Goal: Information Seeking & Learning: Learn about a topic

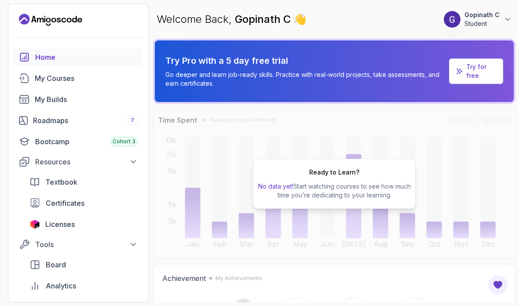
click at [340, 181] on div "Ready to Learn? No data yet! Start watching courses to see how much time you’re…" at bounding box center [334, 184] width 163 height 50
click at [497, 12] on p "Gopinath C" at bounding box center [482, 15] width 35 height 9
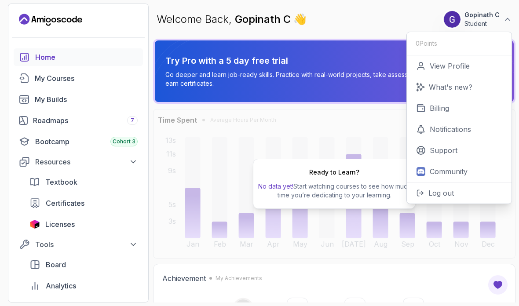
click at [476, 62] on link "View Profile" at bounding box center [459, 65] width 105 height 21
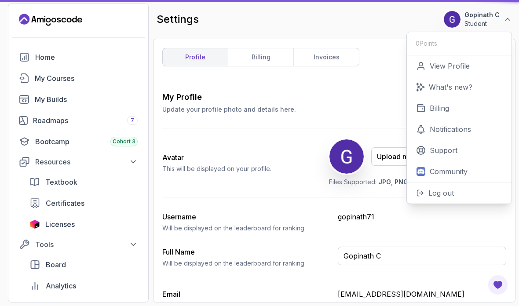
click at [456, 67] on p "View Profile" at bounding box center [450, 66] width 40 height 11
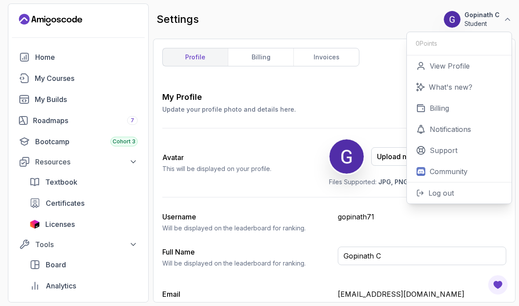
click at [327, 227] on p "Will be displayed on the leaderboard for ranking." at bounding box center [246, 228] width 168 height 9
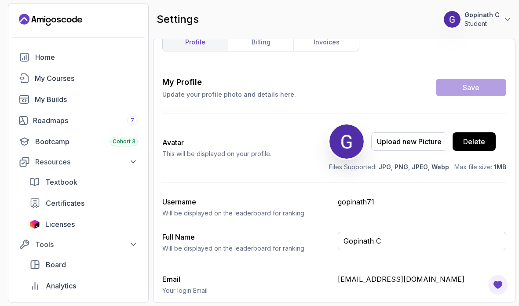
click at [483, 28] on p "Student" at bounding box center [482, 23] width 35 height 9
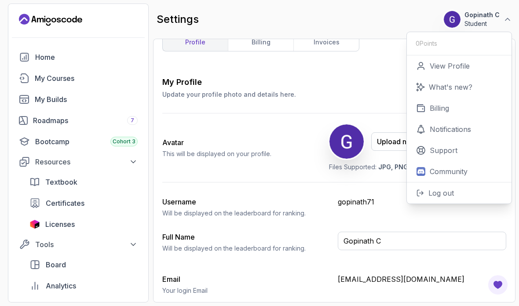
click at [489, 8] on div "settings 0 Points 1 Gopinath C Student 0 Points View Profile What's new? Billin…" at bounding box center [334, 20] width 362 height 32
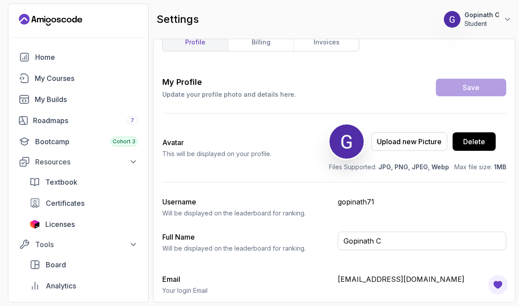
click at [59, 57] on div "Home" at bounding box center [86, 57] width 102 height 11
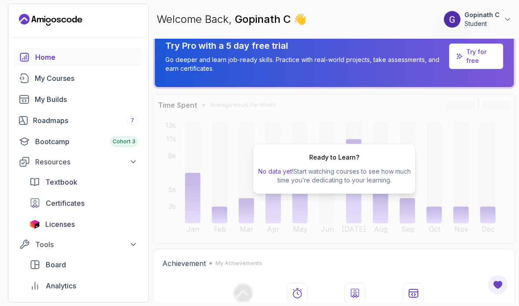
click at [89, 81] on div "My Courses" at bounding box center [86, 78] width 103 height 11
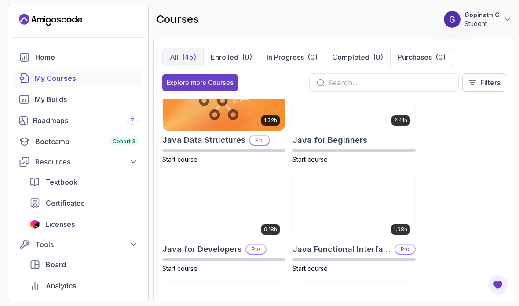
scroll to position [799, 0]
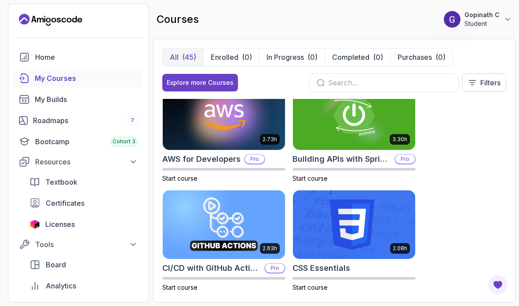
click at [91, 202] on div "Certificates" at bounding box center [92, 203] width 92 height 11
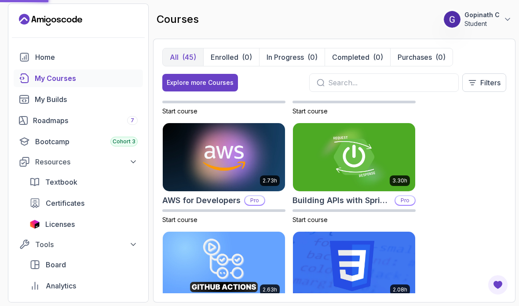
scroll to position [84, 0]
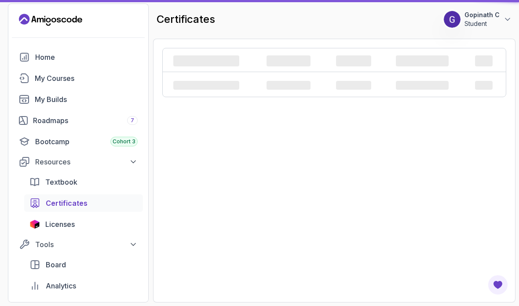
click at [93, 202] on div "Certificates" at bounding box center [92, 203] width 92 height 11
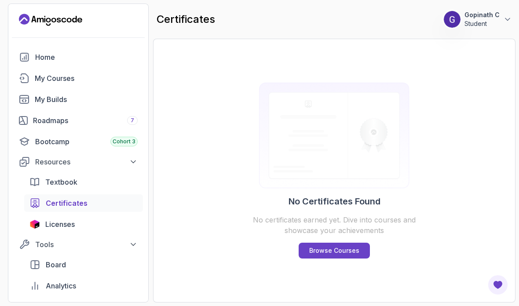
click at [337, 255] on p "Browse Courses" at bounding box center [334, 250] width 50 height 9
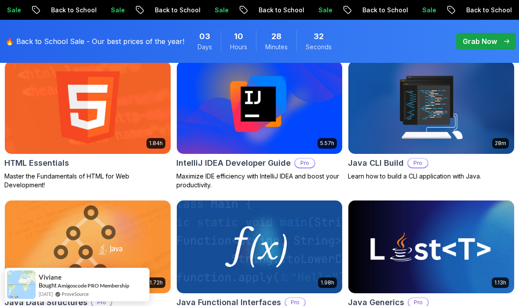
scroll to position [1174, 0]
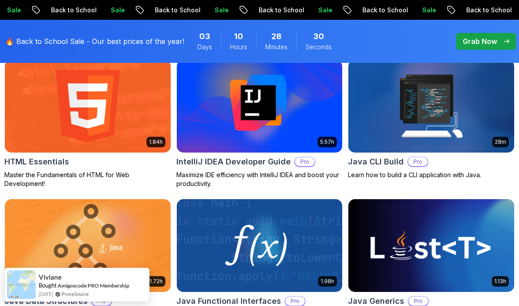
click at [91, 169] on div "1.84h HTML Essentials Master the Fundamentals of HTML for Web Development!" at bounding box center [87, 123] width 167 height 129
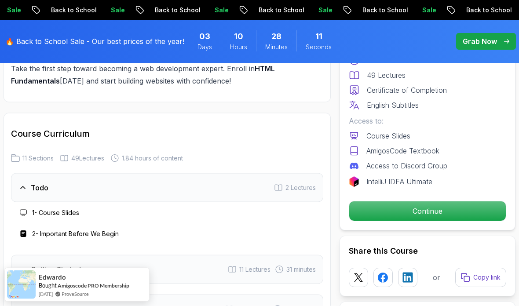
scroll to position [1140, 0]
click at [417, 211] on p "Continue" at bounding box center [427, 210] width 157 height 19
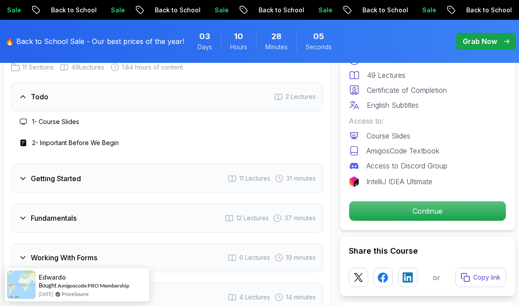
scroll to position [1232, 0]
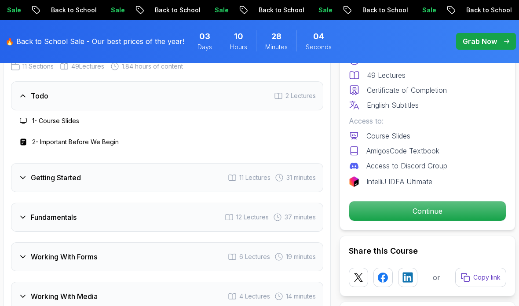
click at [83, 179] on div "Getting Started 11 Lectures 31 minutes" at bounding box center [167, 177] width 312 height 29
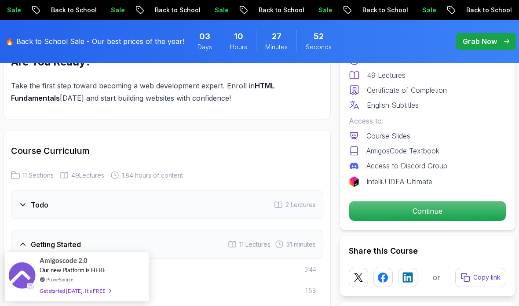
scroll to position [1123, 0]
click at [148, 199] on div "Todo 2 Lectures" at bounding box center [167, 204] width 312 height 29
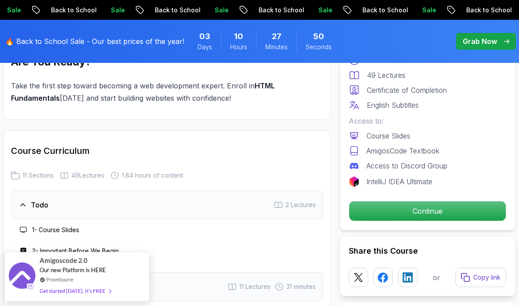
click at [104, 225] on div "1 - Course Slides" at bounding box center [167, 230] width 298 height 11
click at [70, 234] on h3 "1 - Course Slides" at bounding box center [55, 230] width 47 height 9
click at [49, 232] on h3 "1 - Course Slides" at bounding box center [55, 230] width 47 height 9
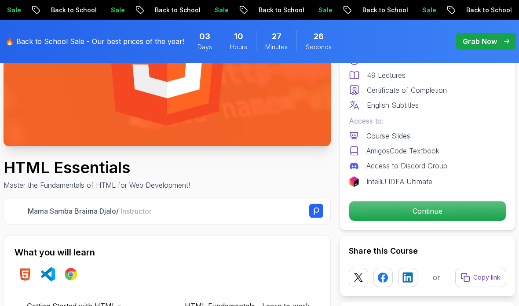
scroll to position [154, 0]
click at [320, 204] on rect at bounding box center [316, 211] width 14 height 14
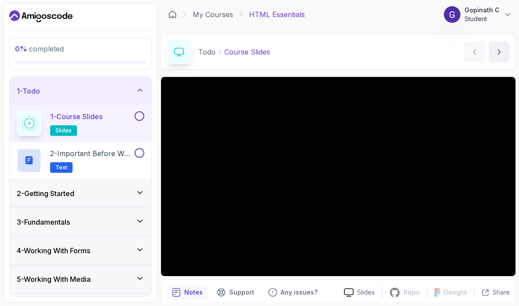
scroll to position [1, 0]
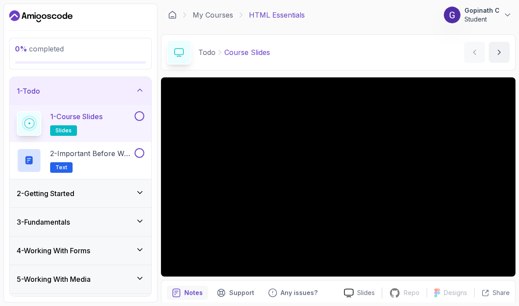
click at [241, 290] on p "Support" at bounding box center [241, 293] width 25 height 9
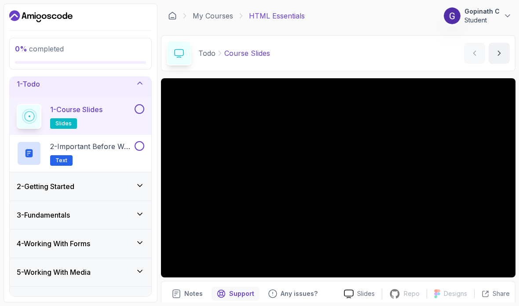
scroll to position [7, 0]
click at [129, 118] on div "1 - Course Slides slides" at bounding box center [75, 116] width 116 height 25
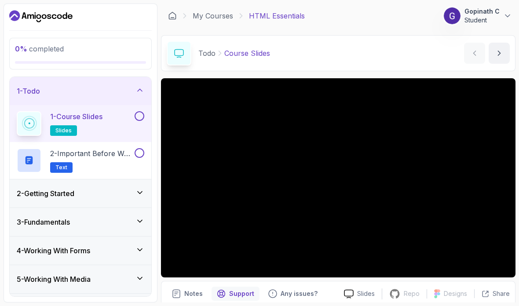
scroll to position [0, 0]
